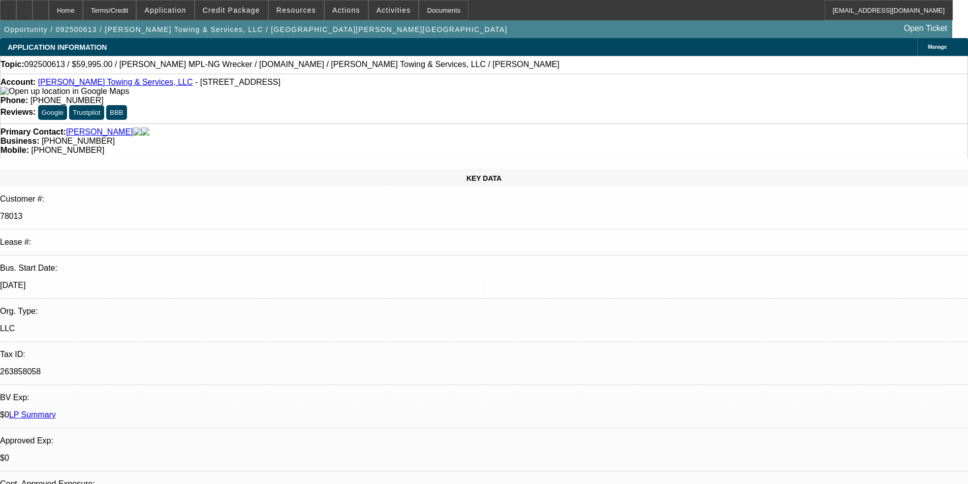
select select "0"
select select "2"
select select "0"
select select "6"
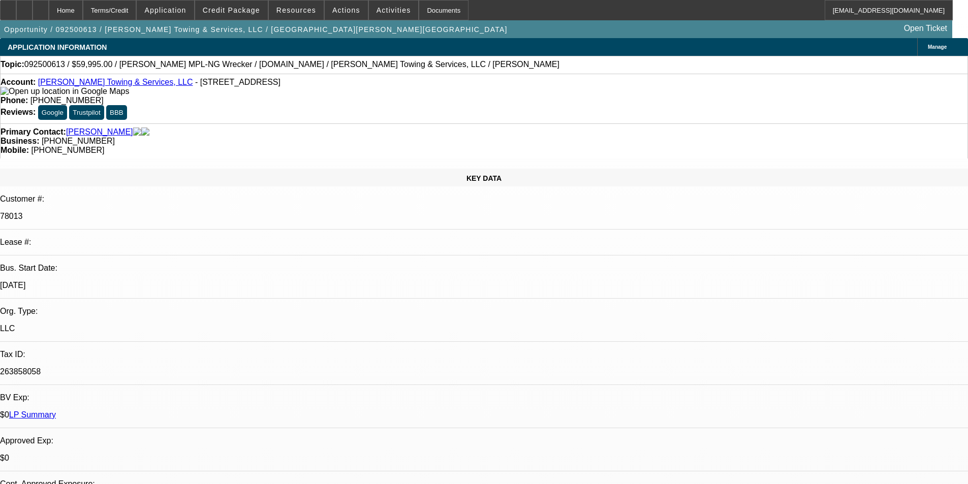
select select "0"
select select "2"
select select "0"
select select "6"
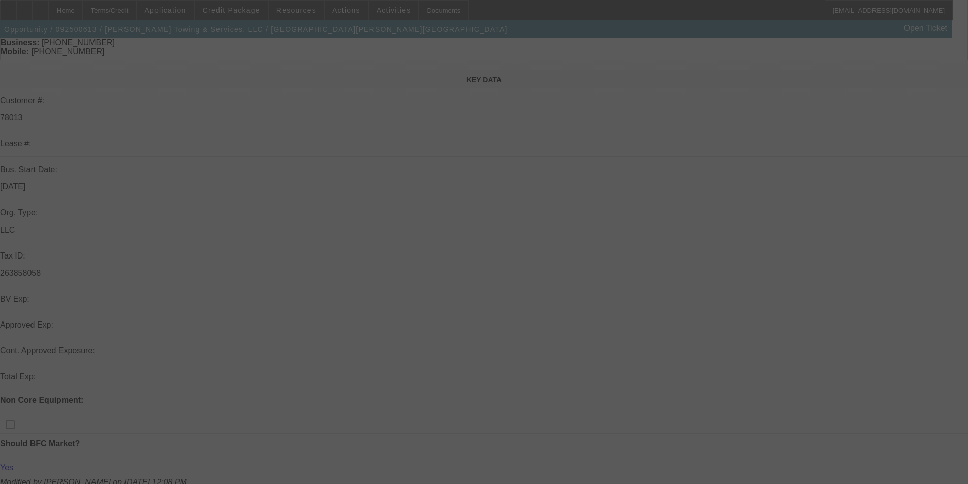
scroll to position [203, 0]
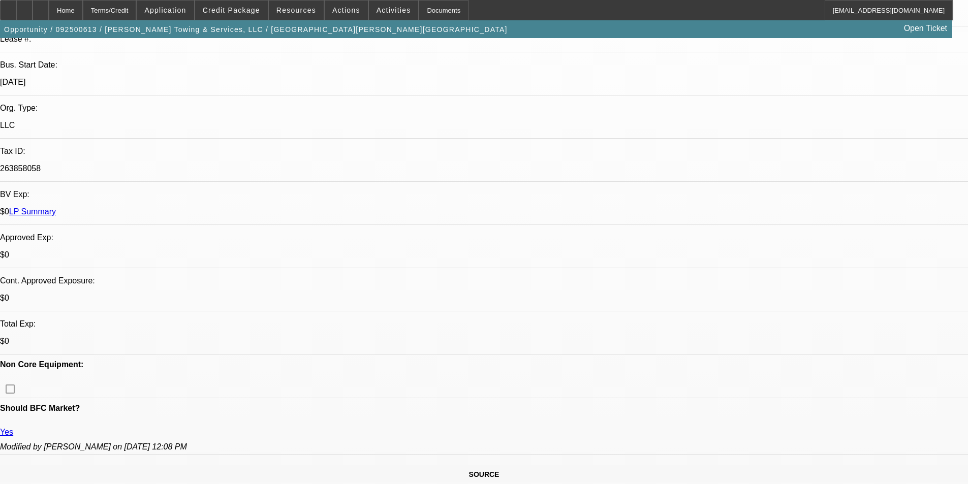
select select "0"
select select "2"
select select "0"
select select "6"
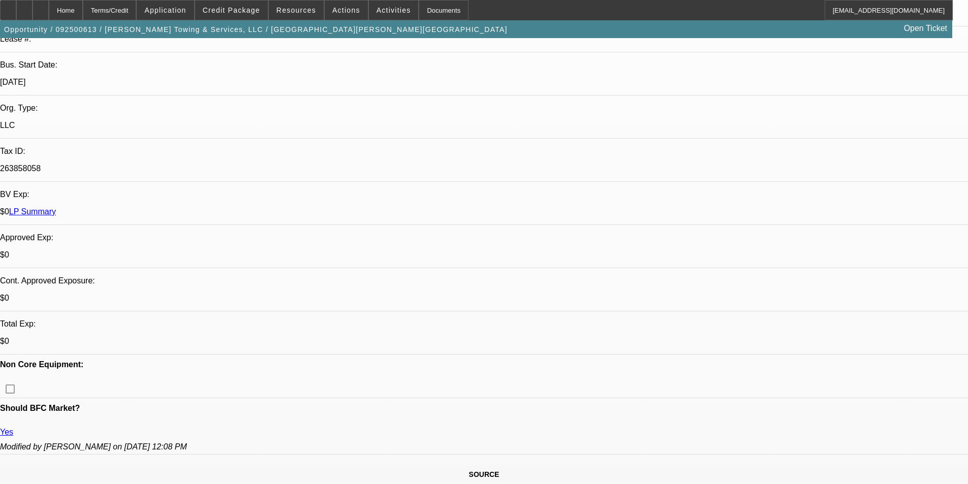
select select "0"
select select "2"
select select "0"
select select "6"
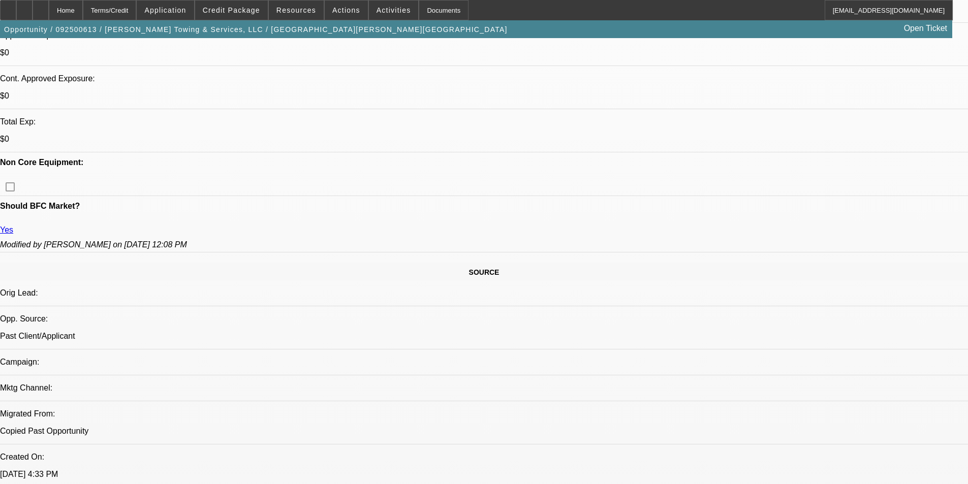
scroll to position [407, 0]
